Goal: Download file/media

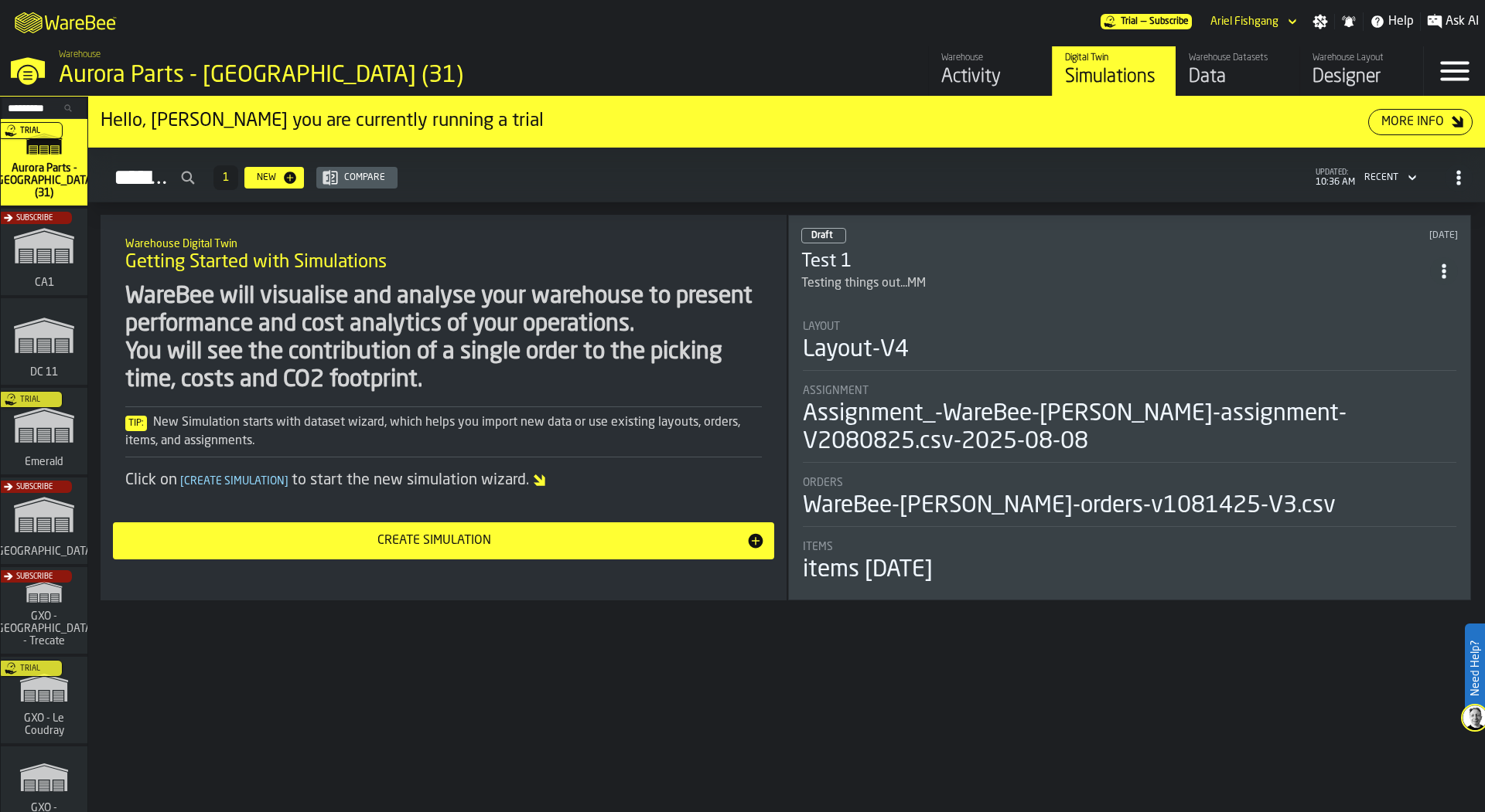
click at [54, 242] on div "Subscribe" at bounding box center [41, 257] width 87 height 90
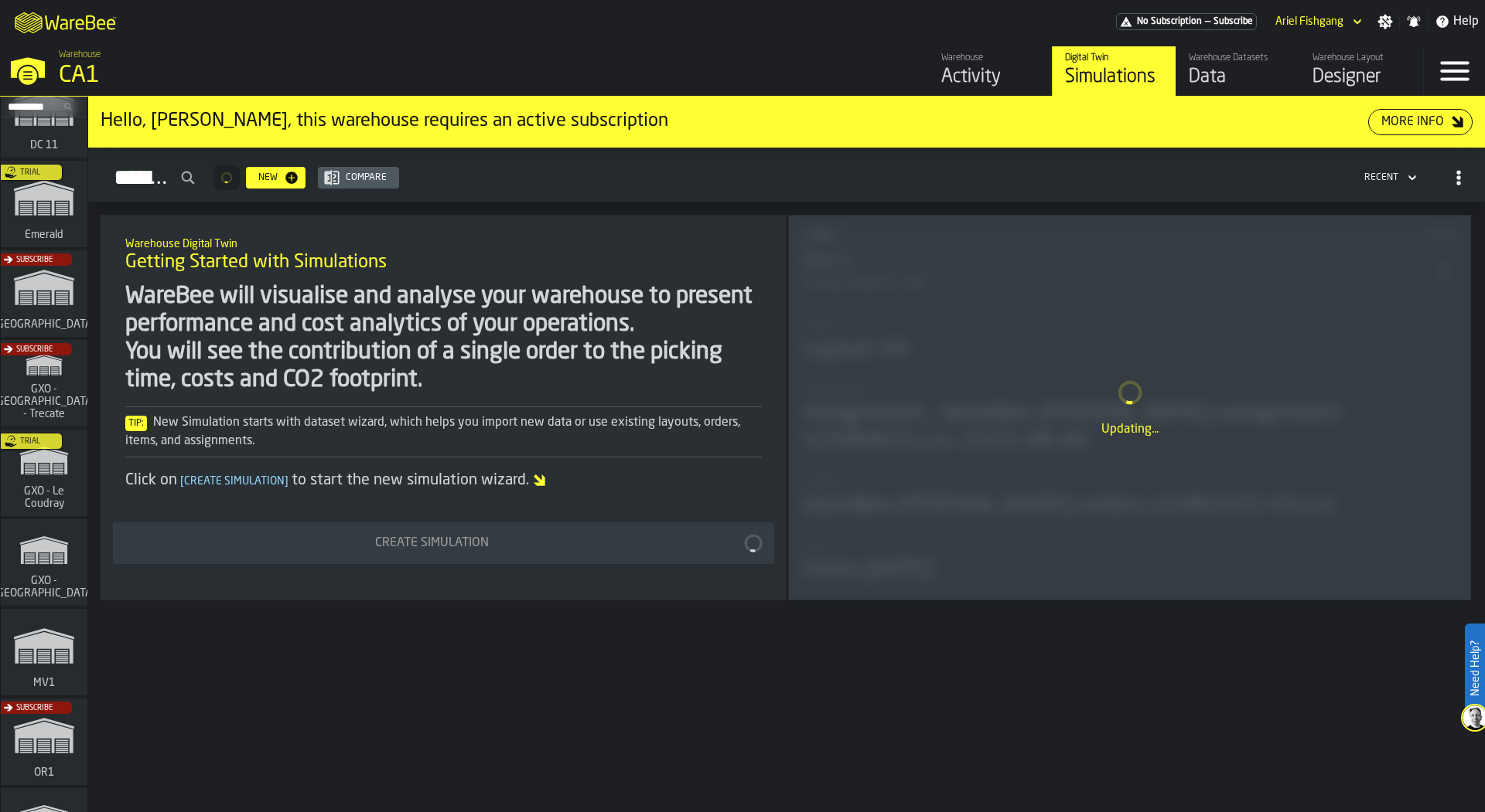
scroll to position [473, 0]
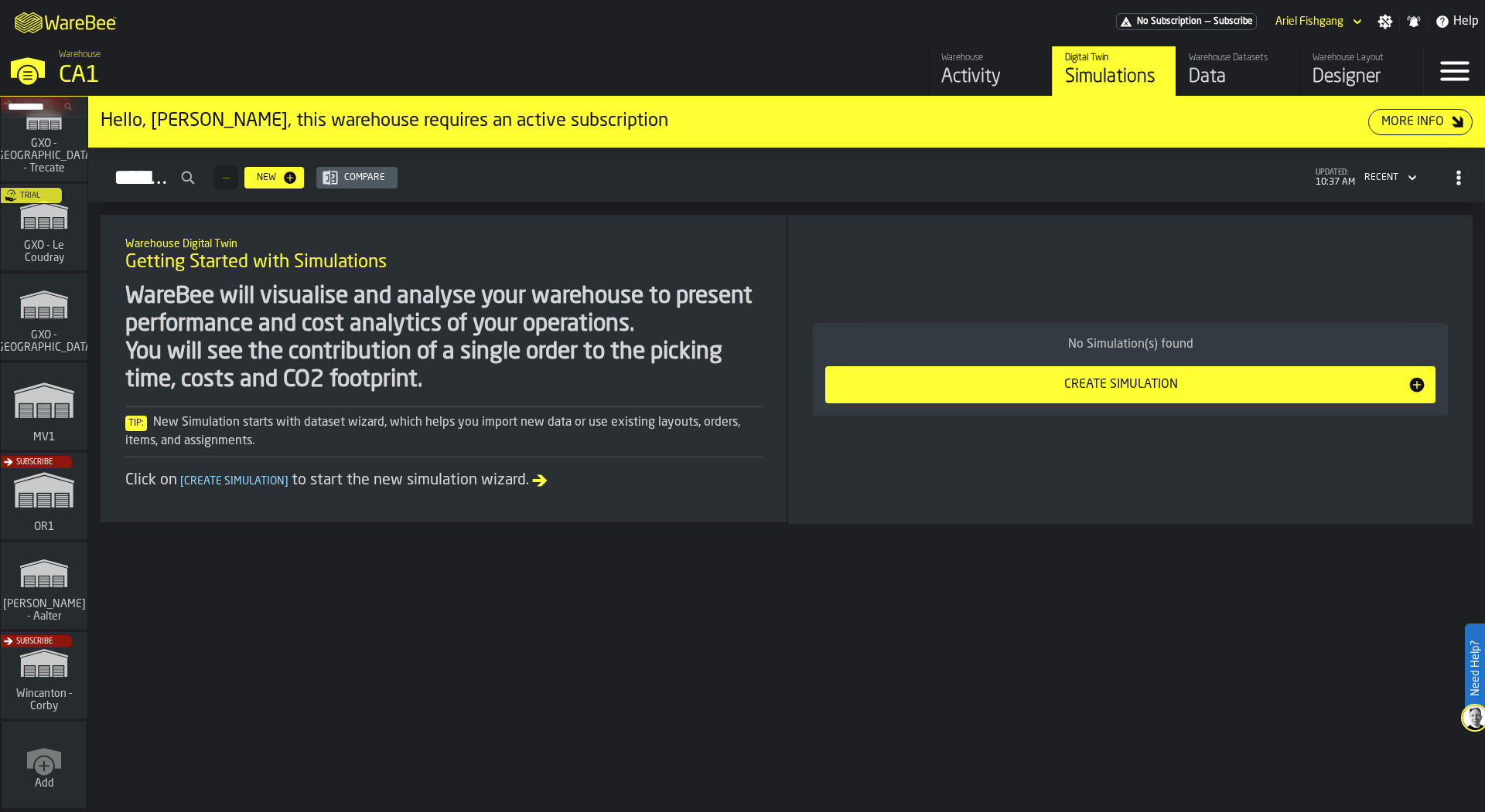
click at [1324, 66] on div "Designer" at bounding box center [1361, 77] width 98 height 25
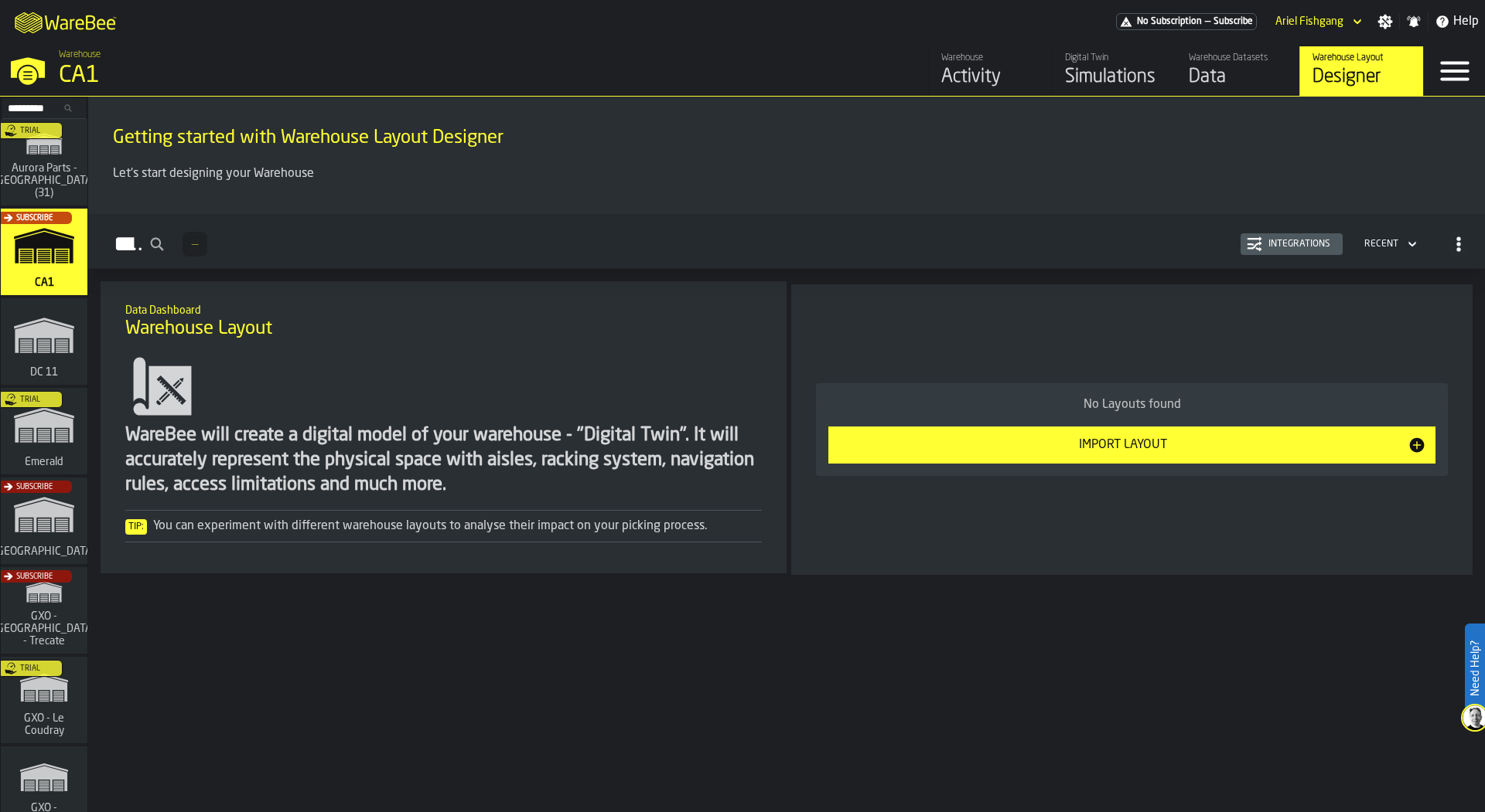
click at [1214, 87] on div "Data" at bounding box center [1238, 77] width 98 height 25
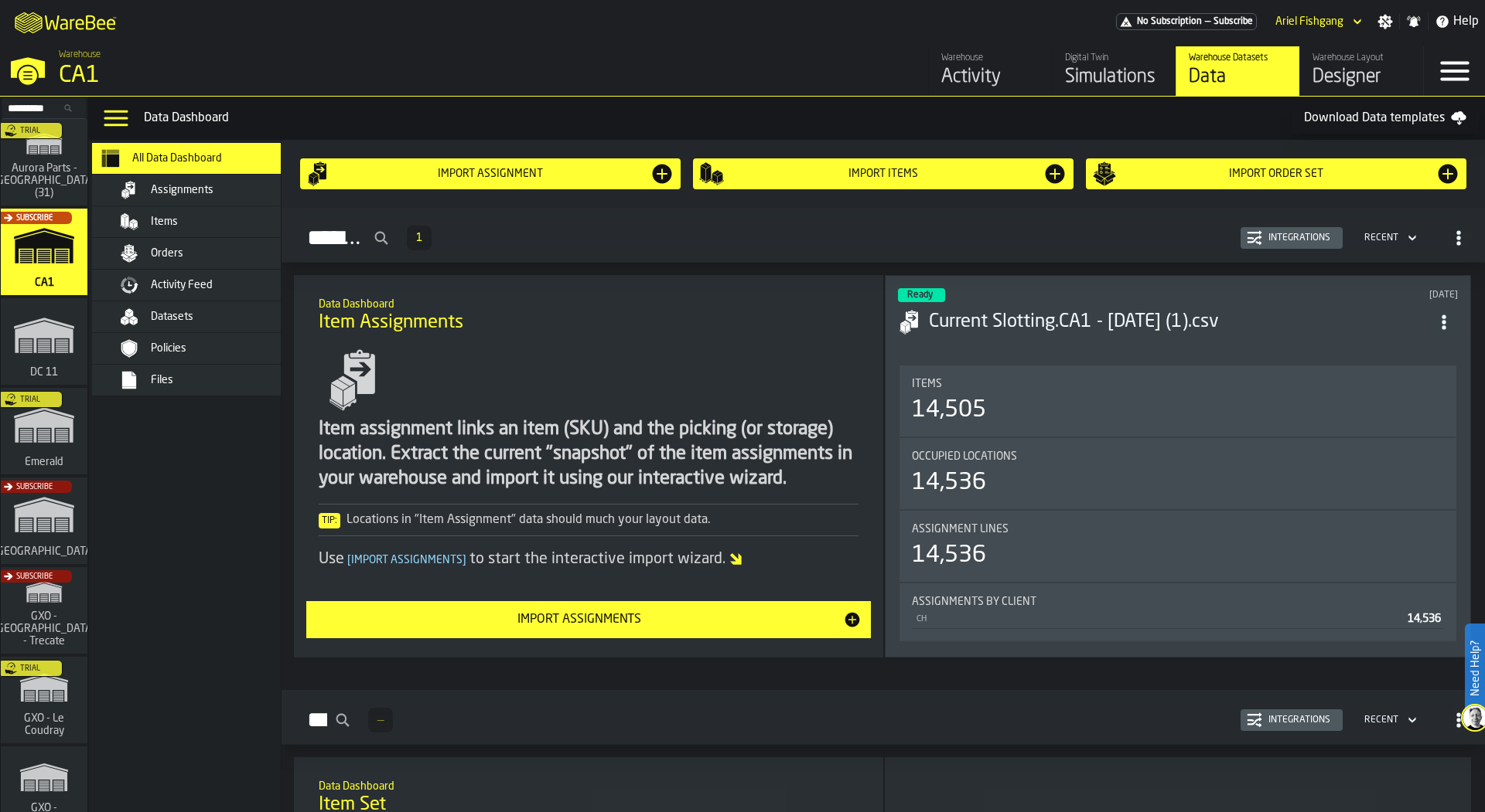
click at [256, 367] on div "Files" at bounding box center [200, 380] width 217 height 31
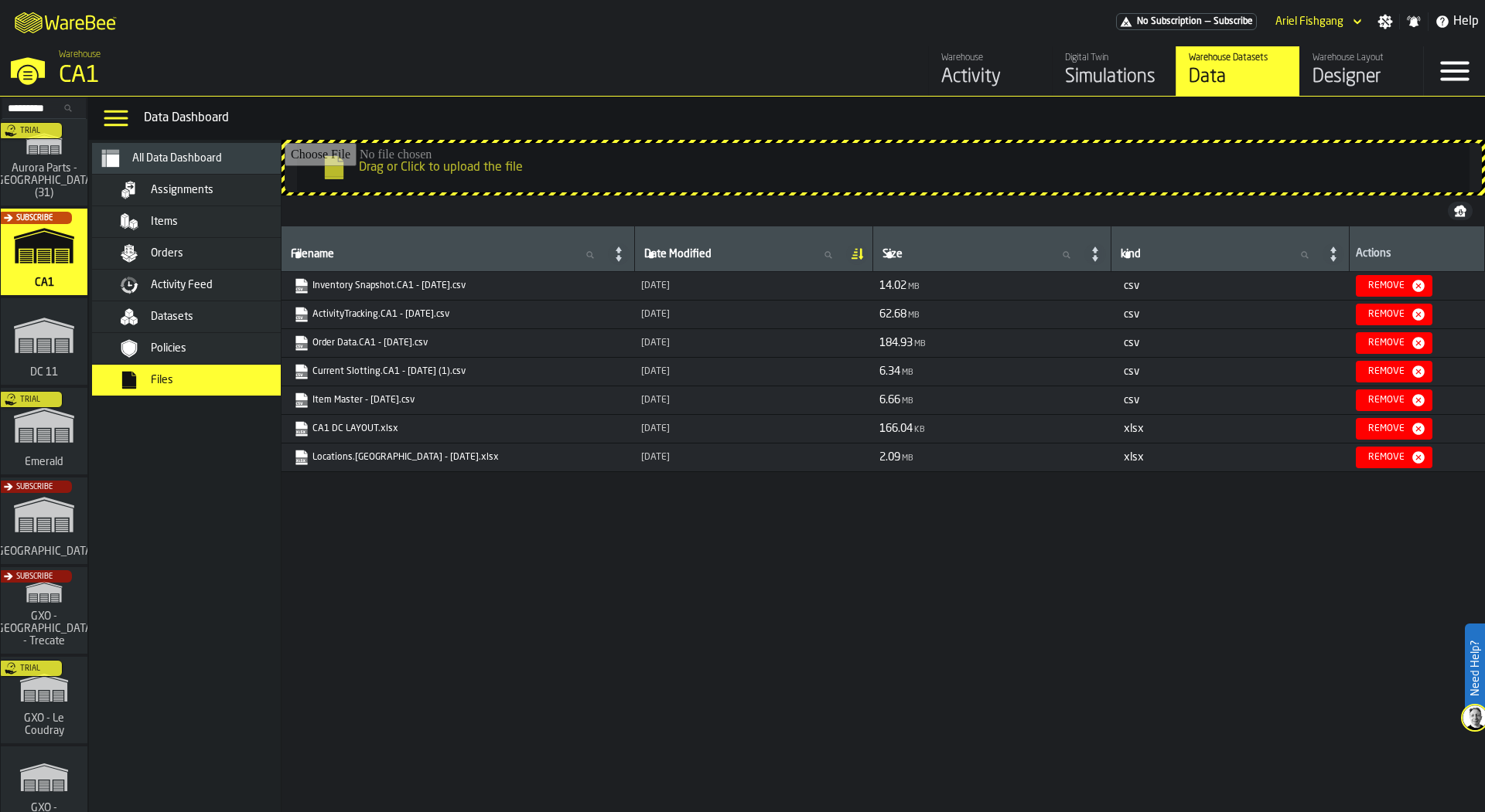
click at [373, 459] on link "Locations.CA1 - 08.05.25.xlsx" at bounding box center [456, 458] width 326 height 15
click at [350, 559] on div "Filename Filename Date Modified Date Modified Size Size kind kind Actions Inven…" at bounding box center [883, 516] width 1203 height 580
click at [366, 427] on link "CA1 DC LAYOUT.xlsx" at bounding box center [456, 429] width 326 height 15
